Goal: Information Seeking & Learning: Find specific fact

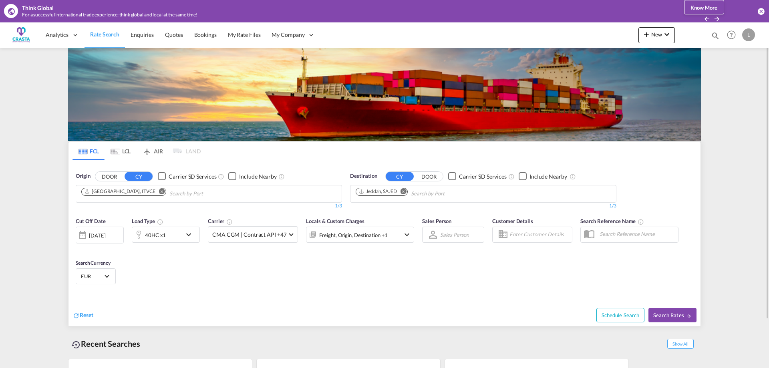
click at [159, 191] on md-icon "Remove" at bounding box center [162, 191] width 6 height 6
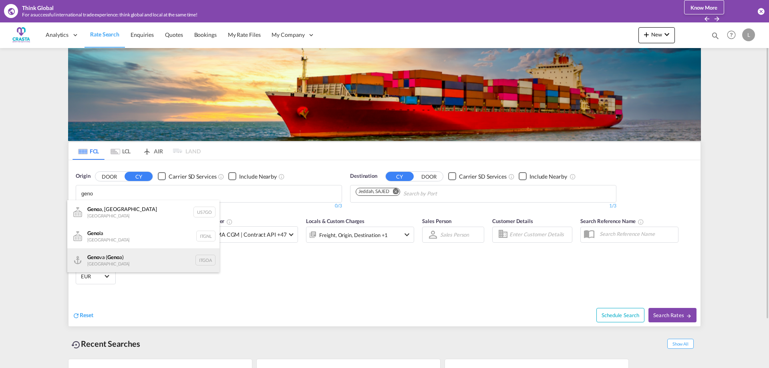
type input "geno"
click at [110, 257] on div "Geno va ( Geno a) [GEOGRAPHIC_DATA] ITGOA" at bounding box center [143, 260] width 152 height 24
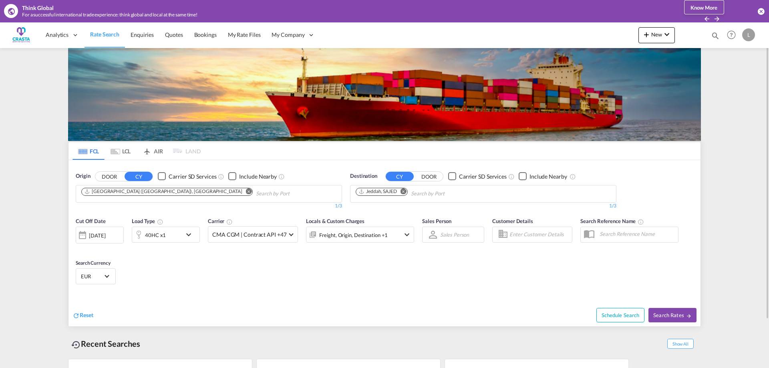
click at [405, 191] on md-icon "Remove" at bounding box center [403, 191] width 6 height 6
type input "paranagua"
click at [374, 209] on div "Paranagua [GEOGRAPHIC_DATA] BRPNG" at bounding box center [417, 212] width 152 height 24
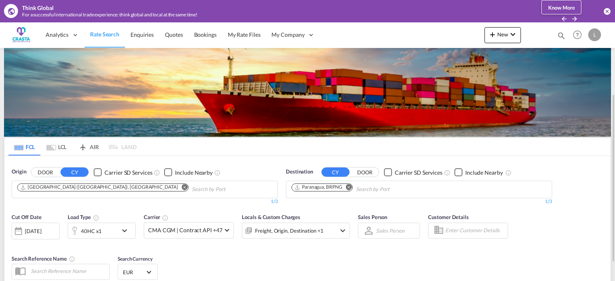
scroll to position [86, 0]
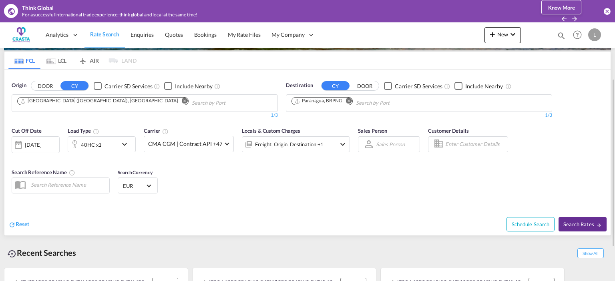
click at [573, 225] on span "Search Rates" at bounding box center [582, 224] width 38 height 6
type input "ITGOA to BRPNG / [DATE]"
